Goal: Use online tool/utility: Utilize a website feature to perform a specific function

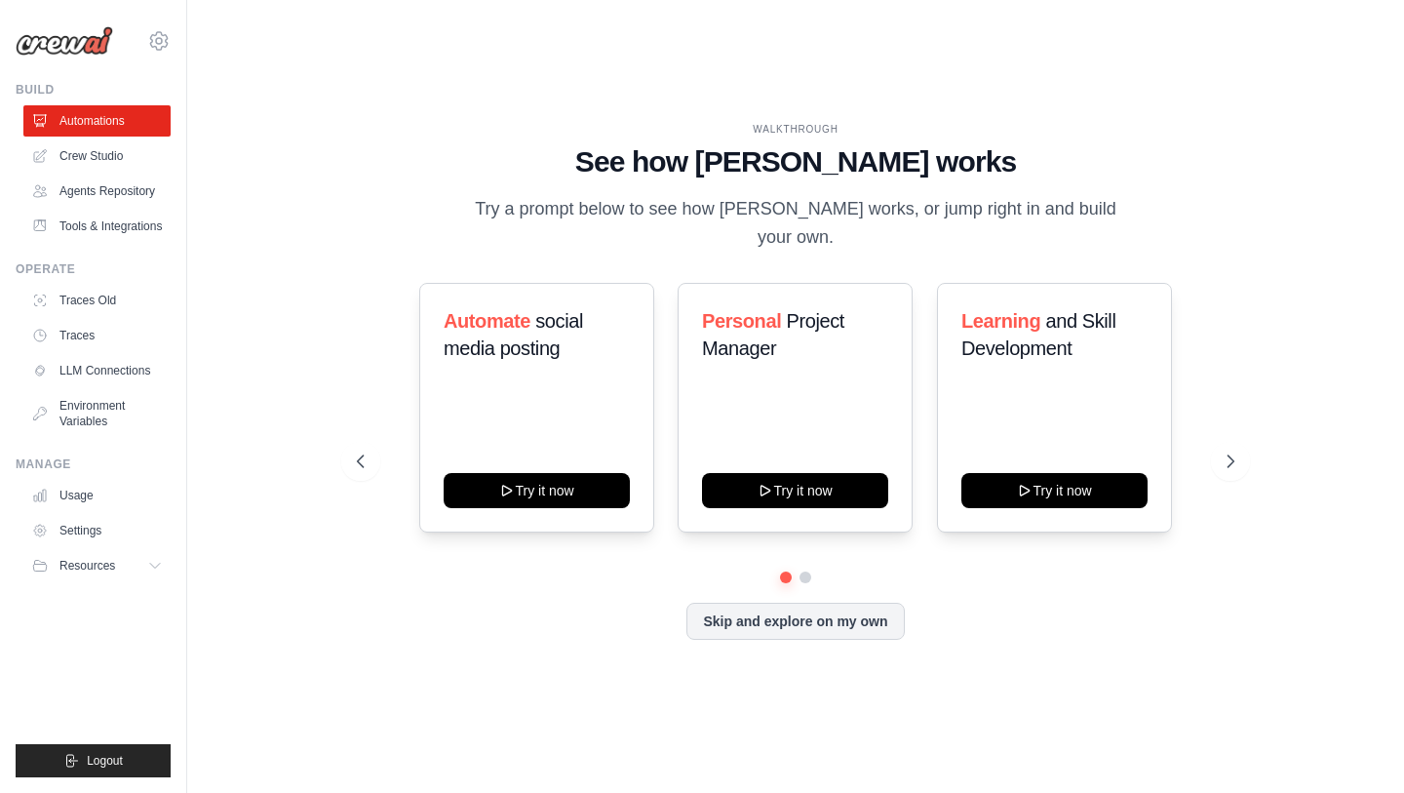
click at [89, 57] on div "goimdoll@gmail.com Settings" at bounding box center [93, 31] width 155 height 62
click at [84, 115] on link "Automations" at bounding box center [98, 120] width 147 height 31
click at [70, 47] on img at bounding box center [65, 40] width 98 height 29
click at [51, 41] on img at bounding box center [65, 40] width 98 height 29
click at [52, 41] on img at bounding box center [65, 40] width 98 height 29
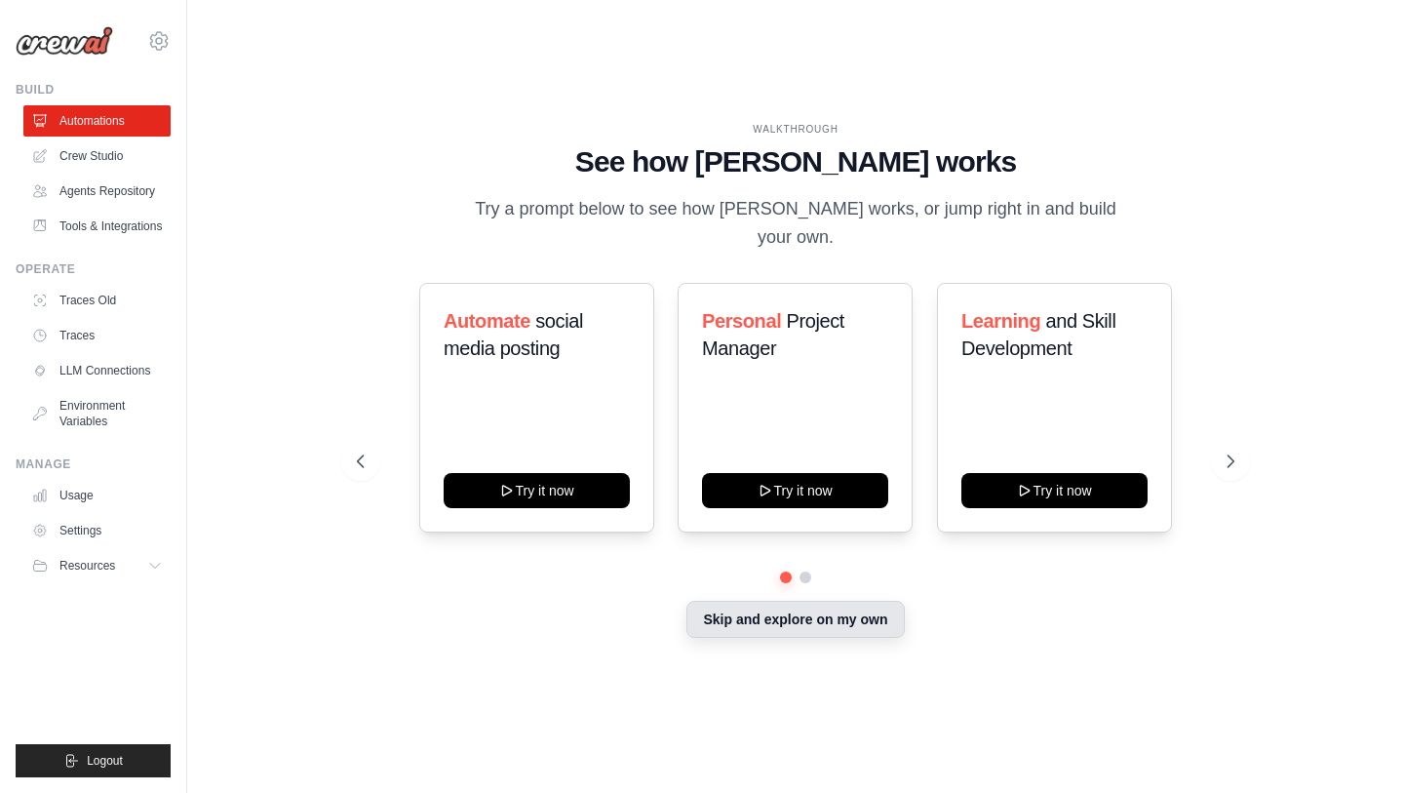
click at [805, 611] on button "Skip and explore on my own" at bounding box center [796, 619] width 218 height 37
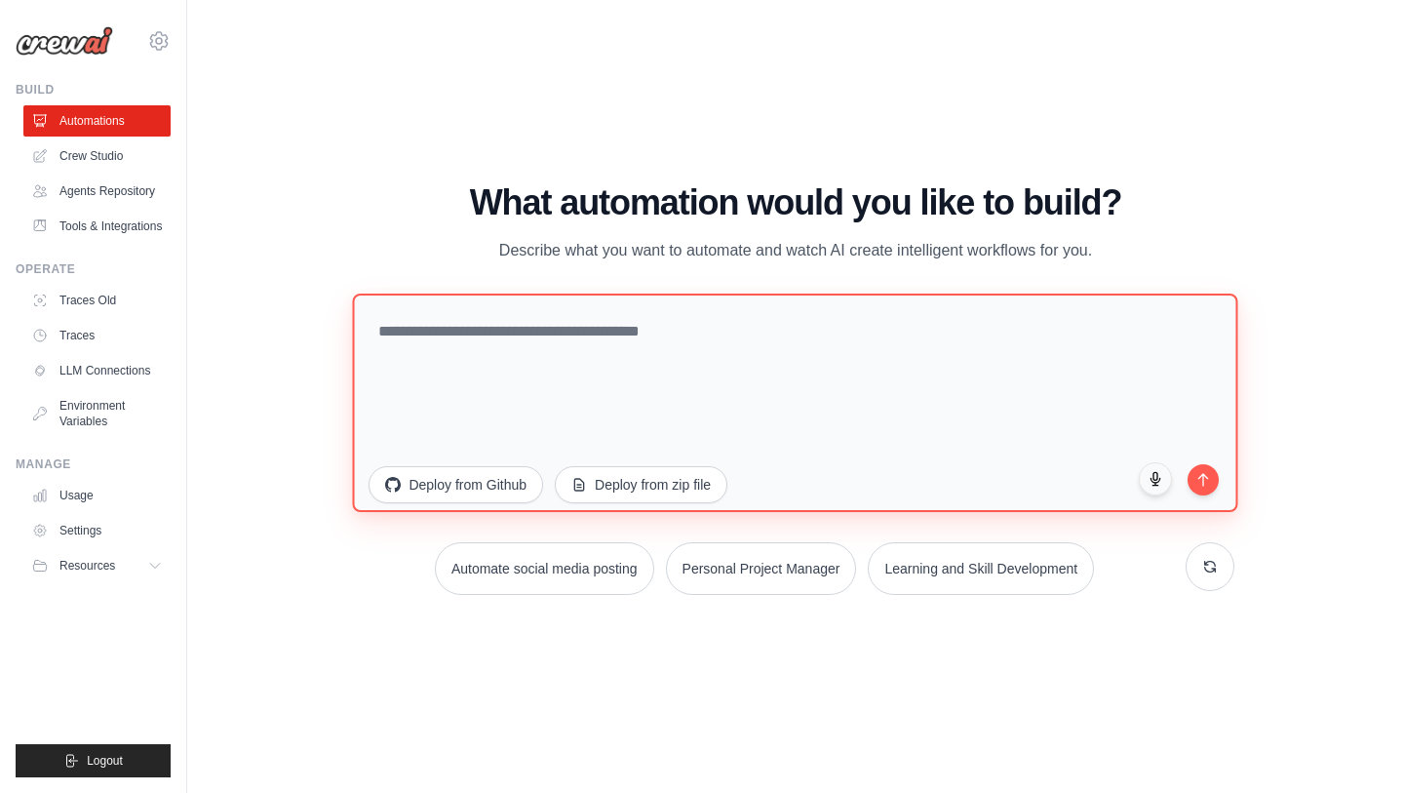
click at [612, 369] on textarea at bounding box center [796, 402] width 886 height 218
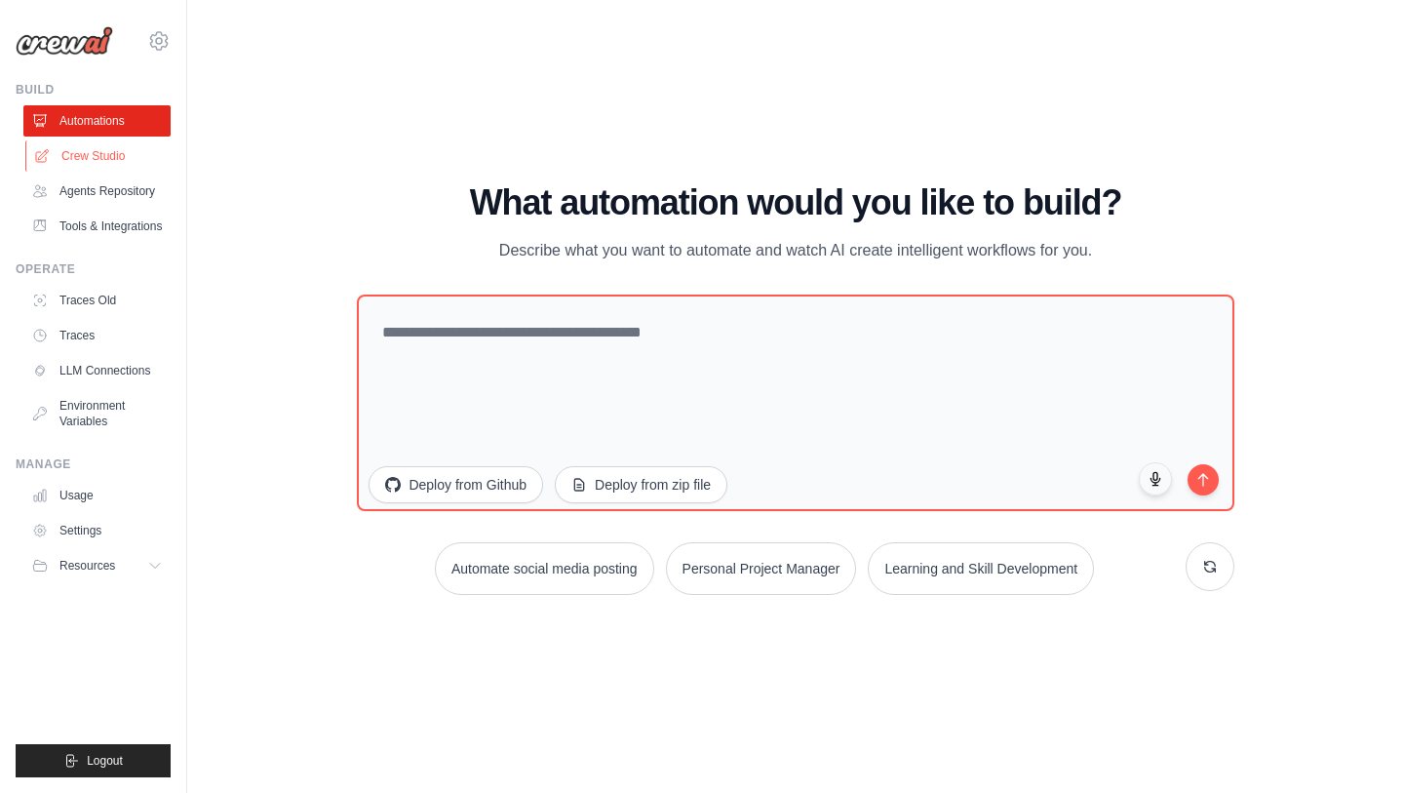
click at [90, 154] on link "Crew Studio" at bounding box center [98, 155] width 147 height 31
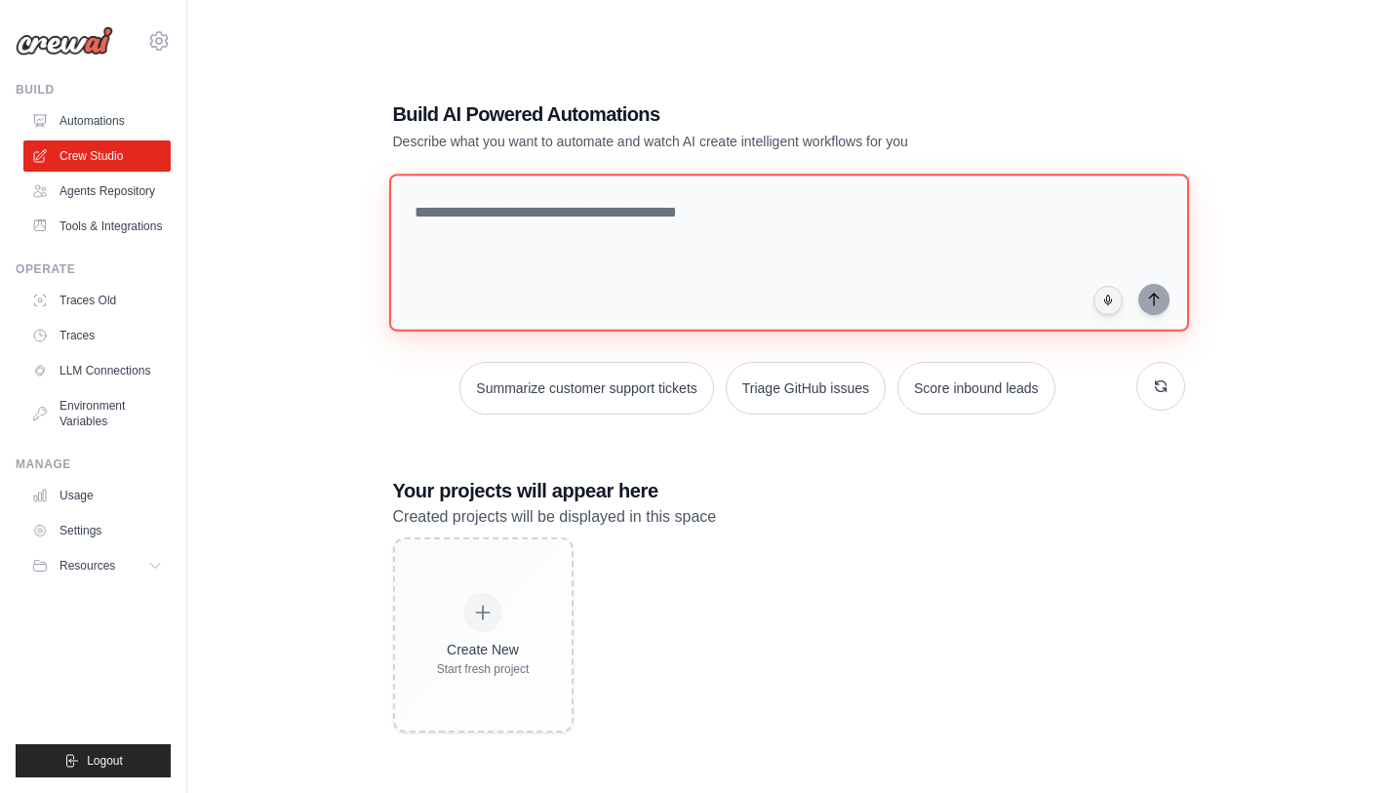
click at [583, 223] on textarea at bounding box center [788, 253] width 800 height 158
click at [670, 257] on textarea at bounding box center [788, 253] width 800 height 158
click at [673, 252] on textarea at bounding box center [788, 253] width 800 height 158
click at [654, 235] on textarea at bounding box center [788, 253] width 800 height 158
